Goal: Information Seeking & Learning: Learn about a topic

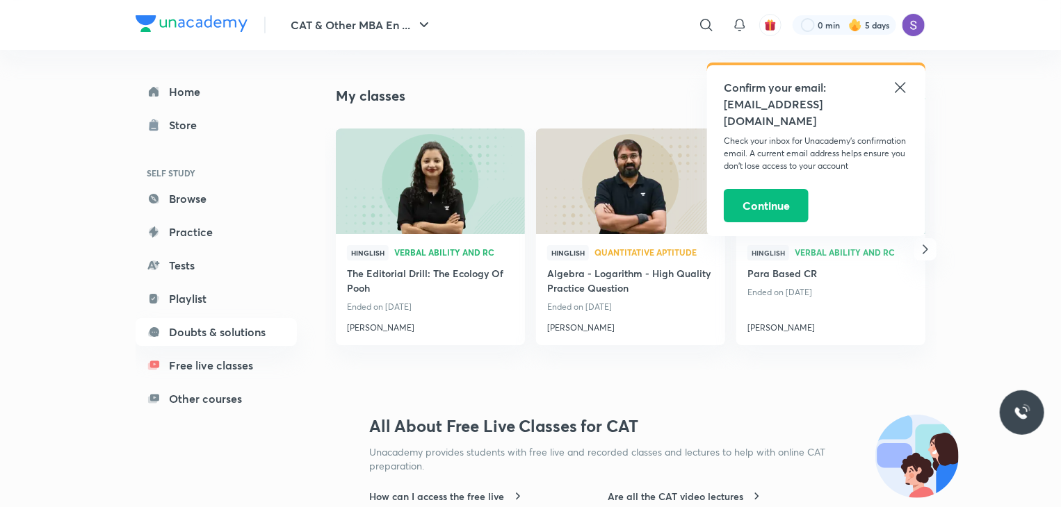
scroll to position [2547, 0]
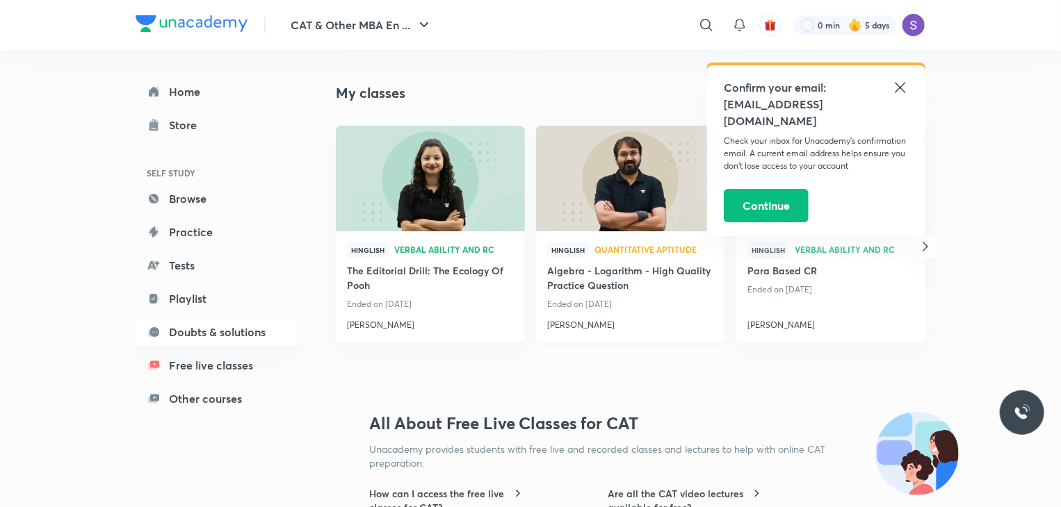
click at [582, 327] on h4 "[PERSON_NAME]" at bounding box center [630, 323] width 167 height 18
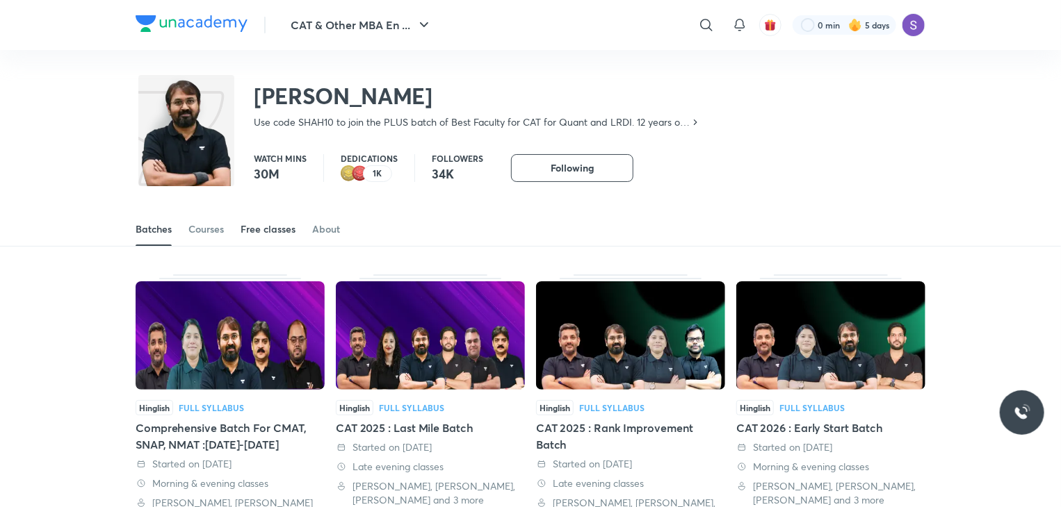
click at [279, 226] on div "Free classes" at bounding box center [268, 229] width 55 height 14
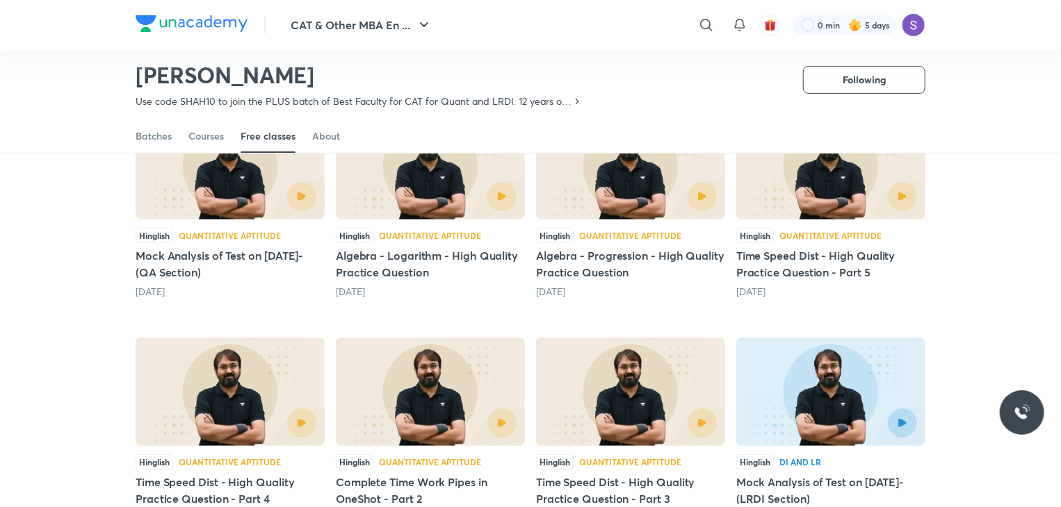
scroll to position [167, 0]
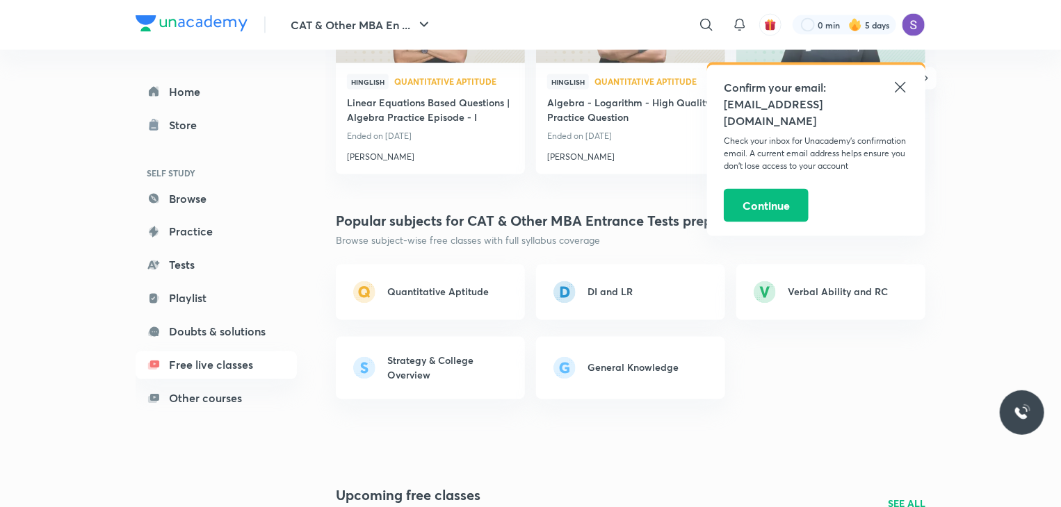
scroll to position [1100, 0]
drag, startPoint x: 901, startPoint y: 87, endPoint x: 784, endPoint y: 186, distance: 153.4
click at [784, 186] on div "Confirm your email: [EMAIL_ADDRESS][DOMAIN_NAME] Check your inbox for Unacademy…" at bounding box center [816, 150] width 218 height 171
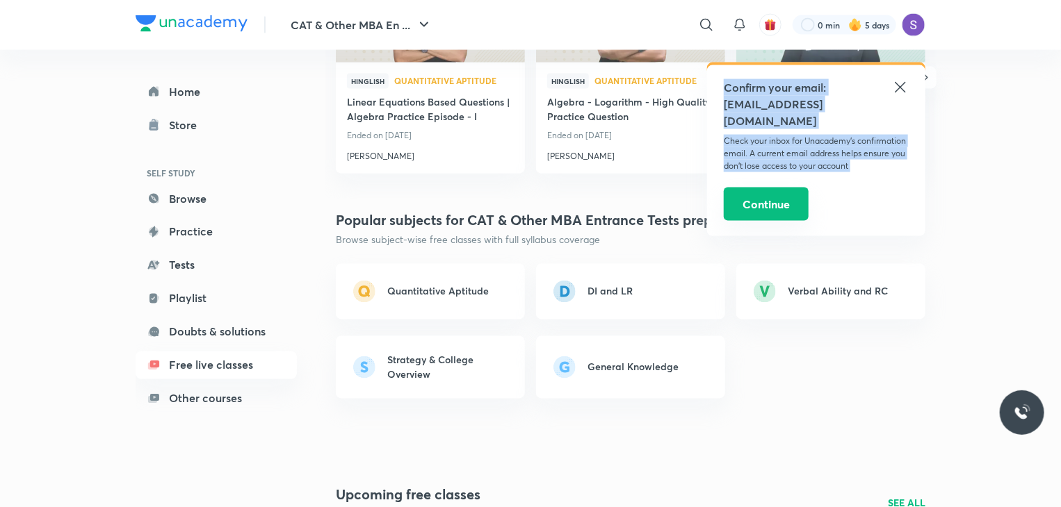
scroll to position [1164, 0]
